Goal: Task Accomplishment & Management: Manage account settings

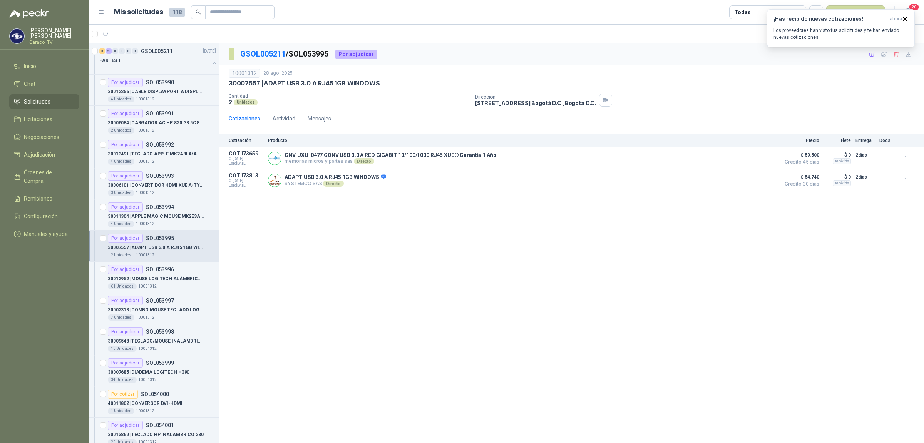
scroll to position [0, 0]
click at [161, 96] on div "4 Unidades 10001312" at bounding box center [162, 99] width 108 height 6
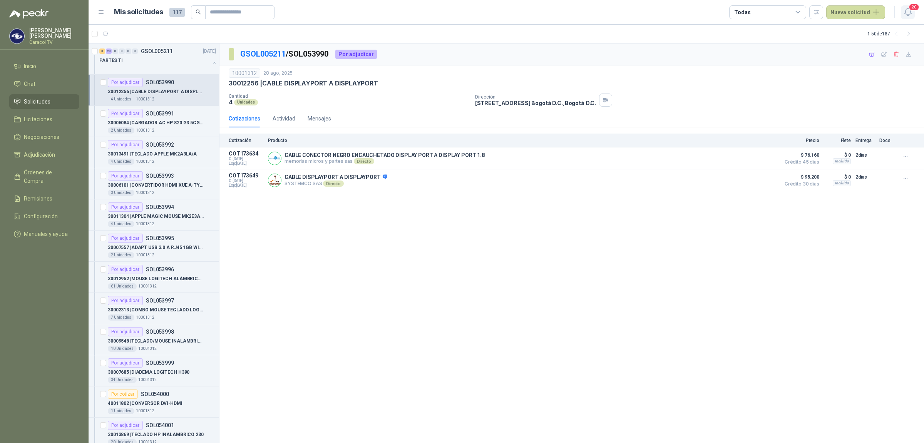
click at [907, 10] on icon "button" at bounding box center [908, 12] width 10 height 10
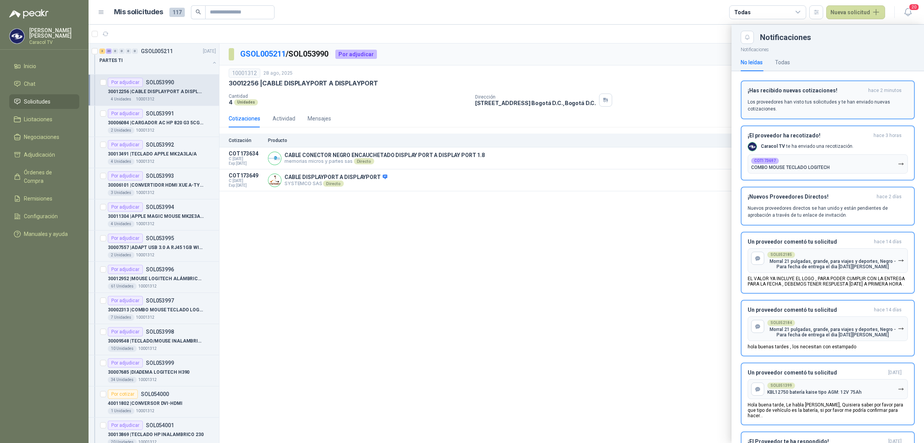
click at [801, 108] on p "Los proveedores han visto tus solicitudes y te han enviado nuevas cotizaciones." at bounding box center [828, 106] width 160 height 14
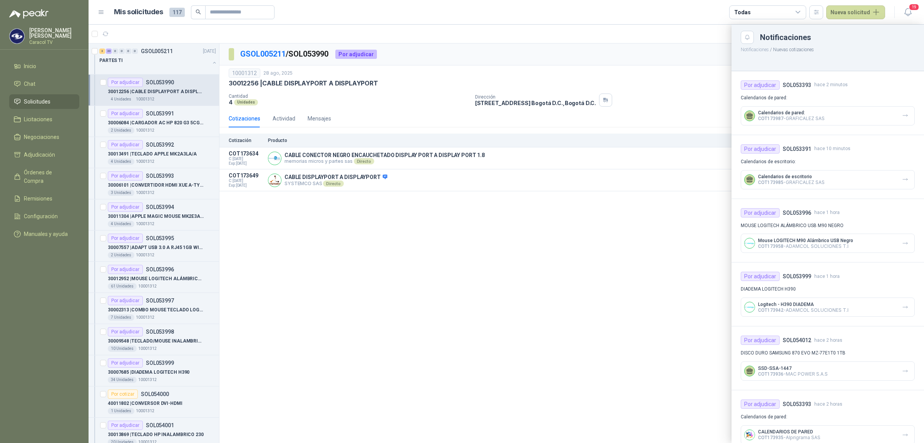
click at [162, 82] on div at bounding box center [507, 234] width 836 height 419
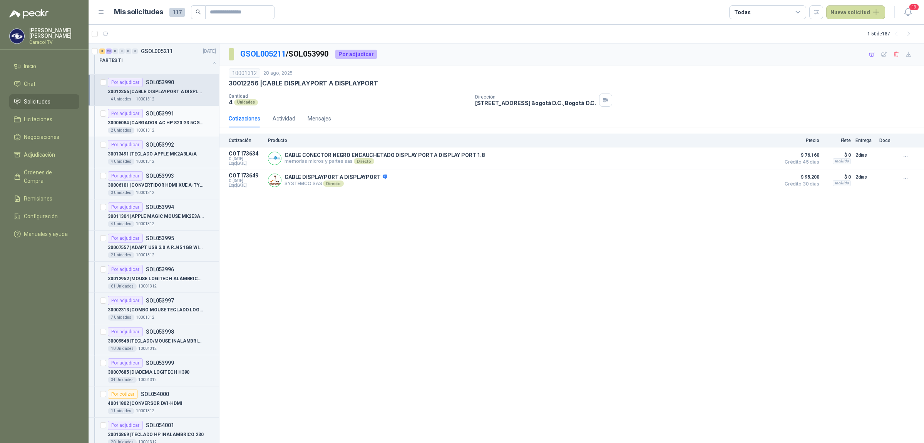
click at [154, 116] on p "SOL053991" at bounding box center [160, 113] width 28 height 5
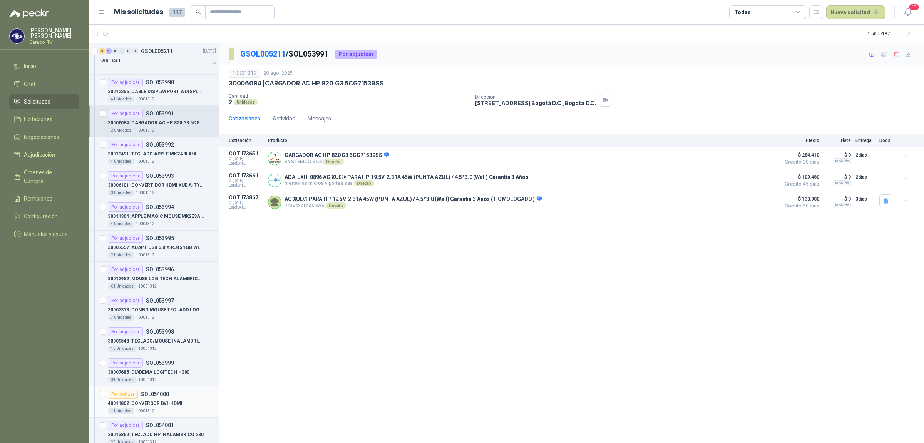
click at [145, 409] on p "10001312" at bounding box center [145, 411] width 18 height 6
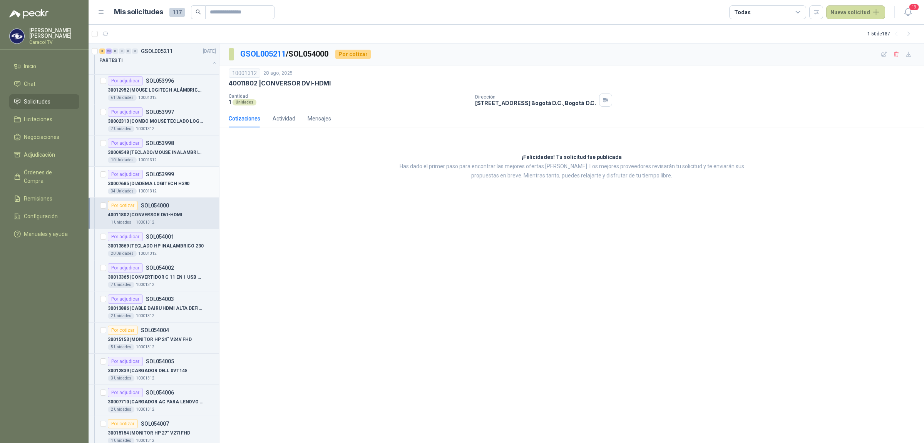
scroll to position [337, 0]
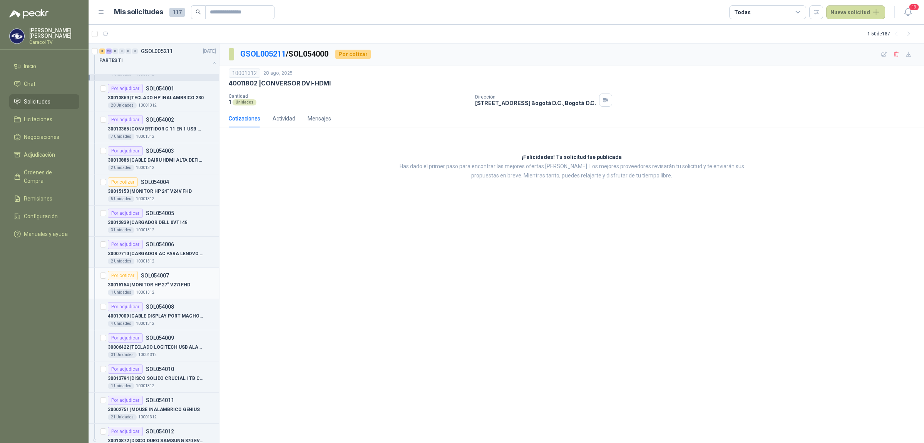
click at [157, 295] on div "1 Unidades 10001312" at bounding box center [162, 293] width 108 height 6
click at [161, 251] on div "30007710 | CARGADOR AC PARA LENOVO X280" at bounding box center [162, 253] width 108 height 9
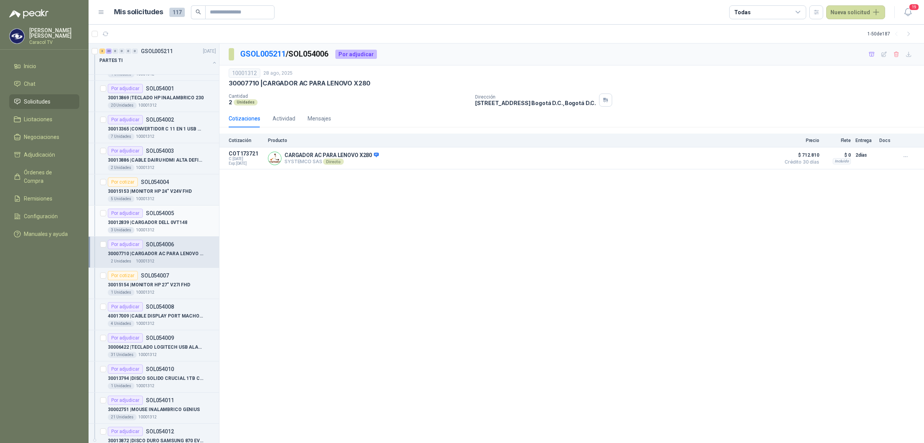
click at [157, 223] on p "30012839 | CARGADOR DELL 0VT148" at bounding box center [147, 222] width 79 height 7
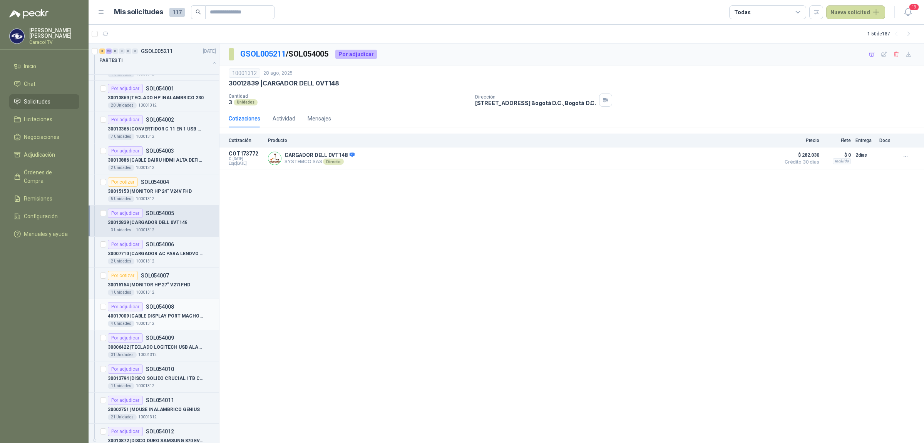
click at [165, 307] on p "SOL054008" at bounding box center [160, 306] width 28 height 5
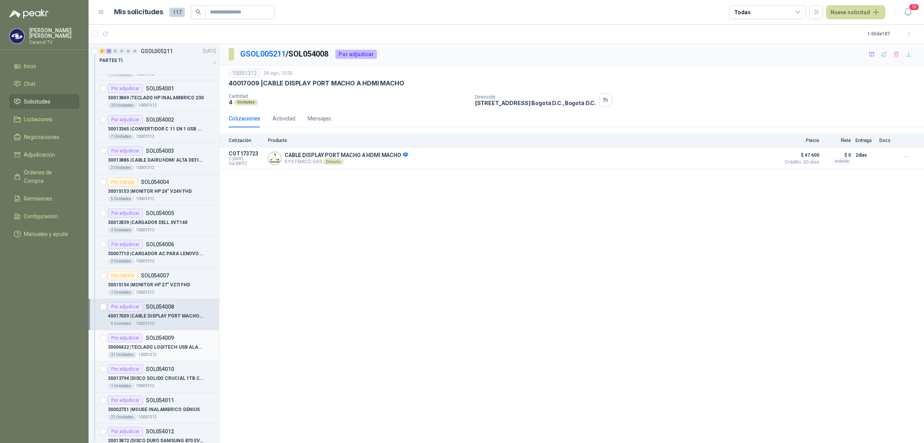
scroll to position [449, 0]
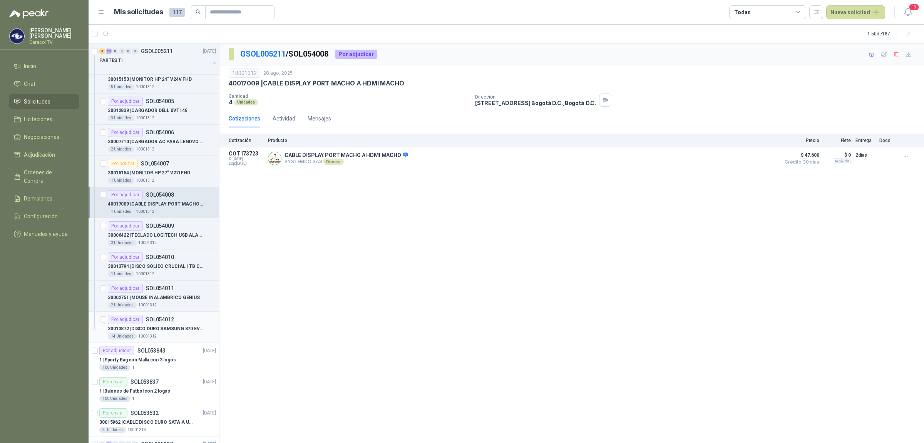
click at [159, 333] on p "30013872 | DISCO DURO SAMSUNG 870 EVO MZ-77E1T0 1TB" at bounding box center [156, 328] width 96 height 7
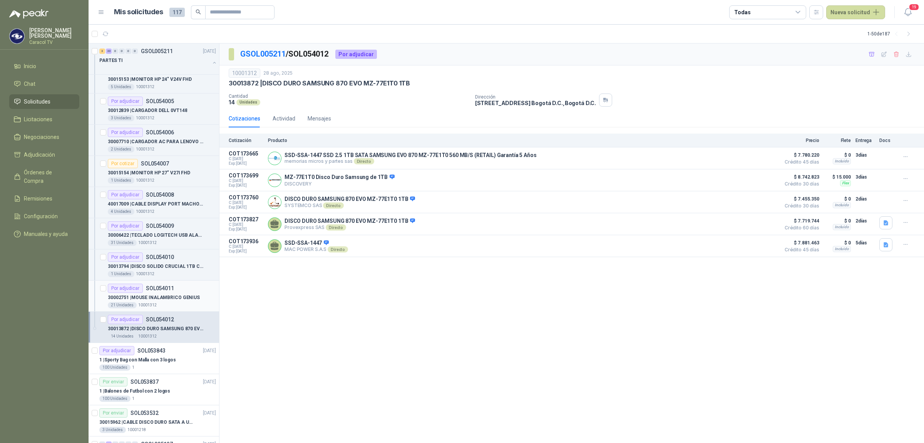
click at [156, 293] on div "Por adjudicar SOL054011" at bounding box center [141, 288] width 66 height 9
